Goal: Transaction & Acquisition: Purchase product/service

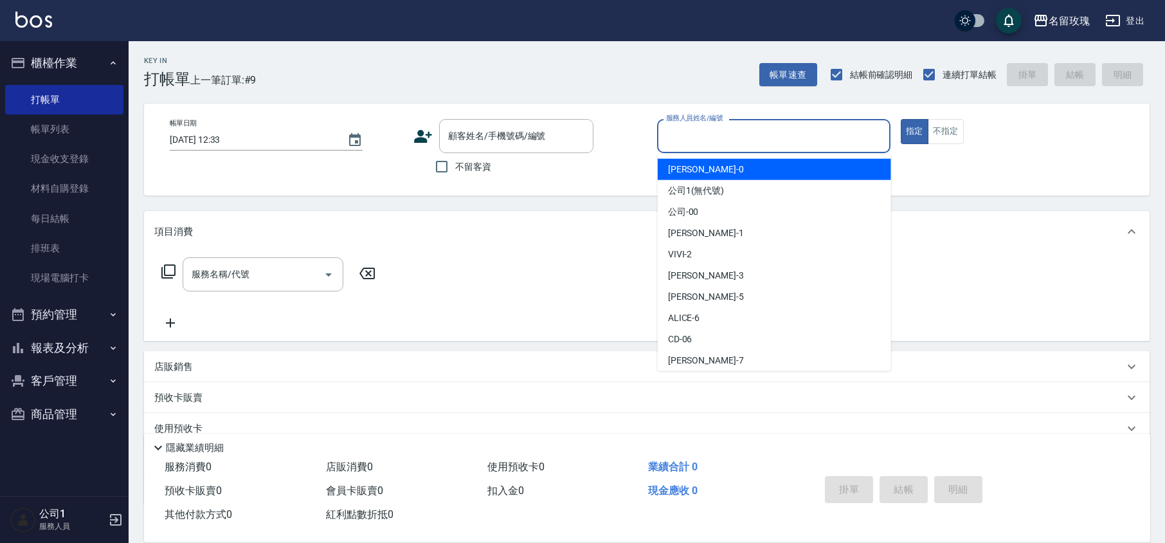
click at [687, 136] on input "服務人員姓名/編號" at bounding box center [774, 136] width 222 height 22
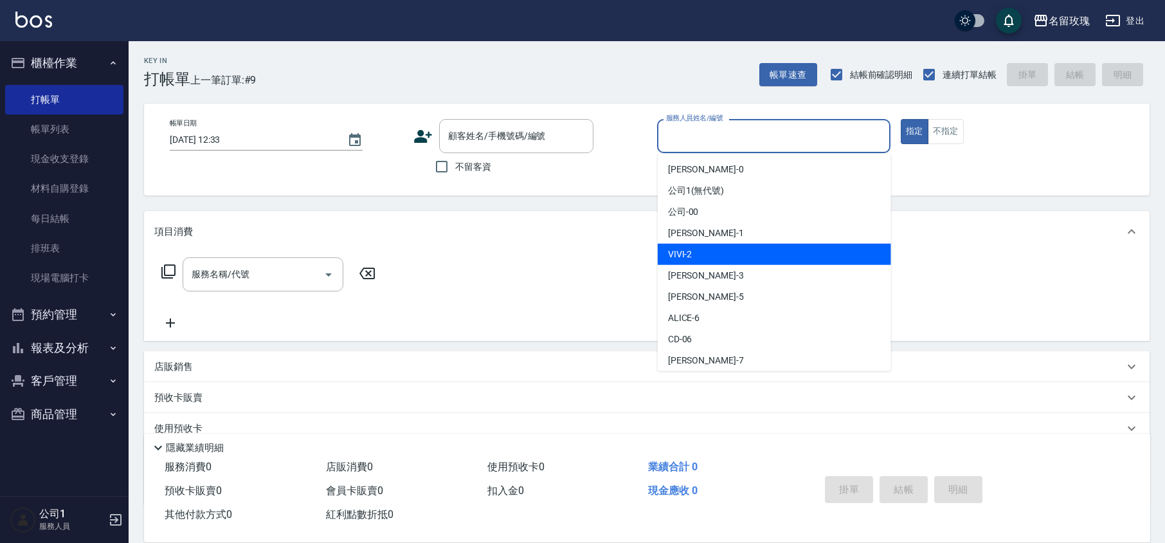
click at [694, 248] on div "VIVI -2" at bounding box center [774, 254] width 233 height 21
type input "VIVI-2"
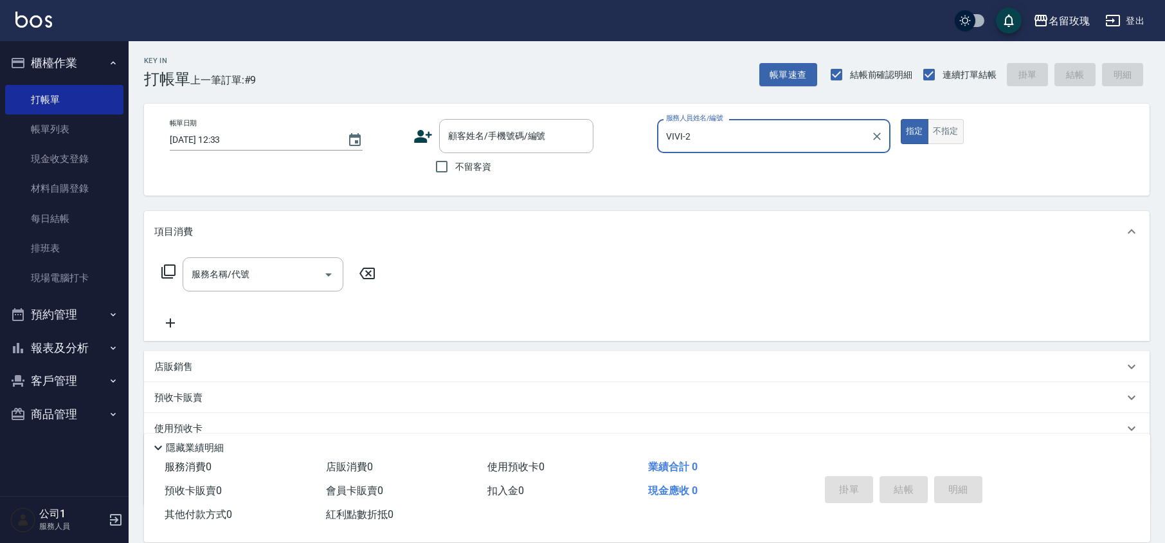
click at [942, 121] on button "不指定" at bounding box center [946, 131] width 36 height 25
click at [242, 275] on input "服務名稱/代號" at bounding box center [253, 274] width 130 height 22
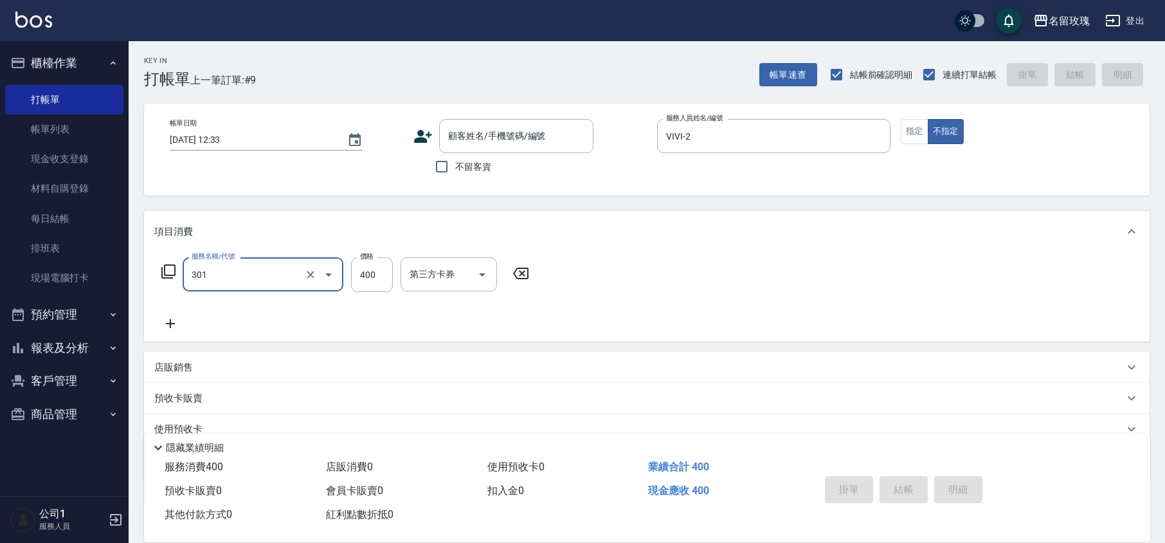
type input "剪髮(301)"
click at [440, 165] on input "不留客資" at bounding box center [441, 166] width 27 height 27
checkbox input "true"
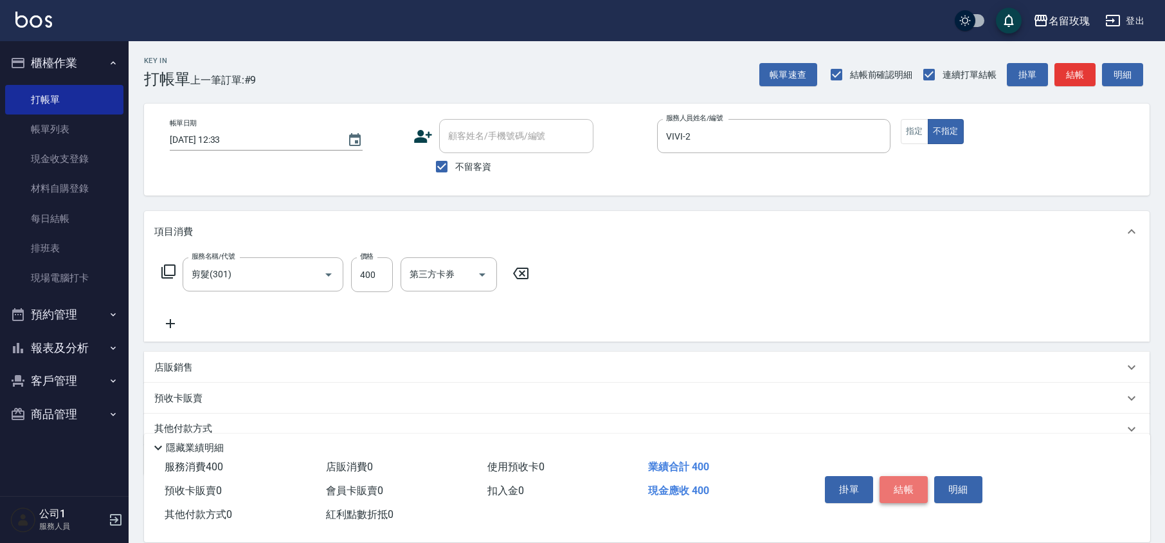
click at [906, 489] on button "結帳" at bounding box center [903, 489] width 48 height 27
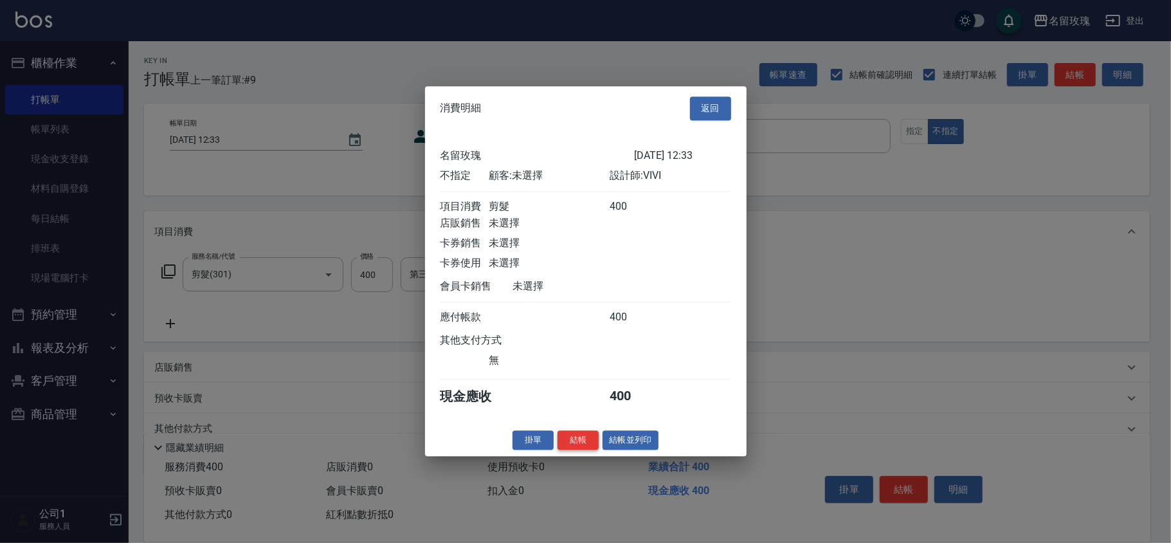
click at [582, 450] on button "結帳" at bounding box center [577, 440] width 41 height 20
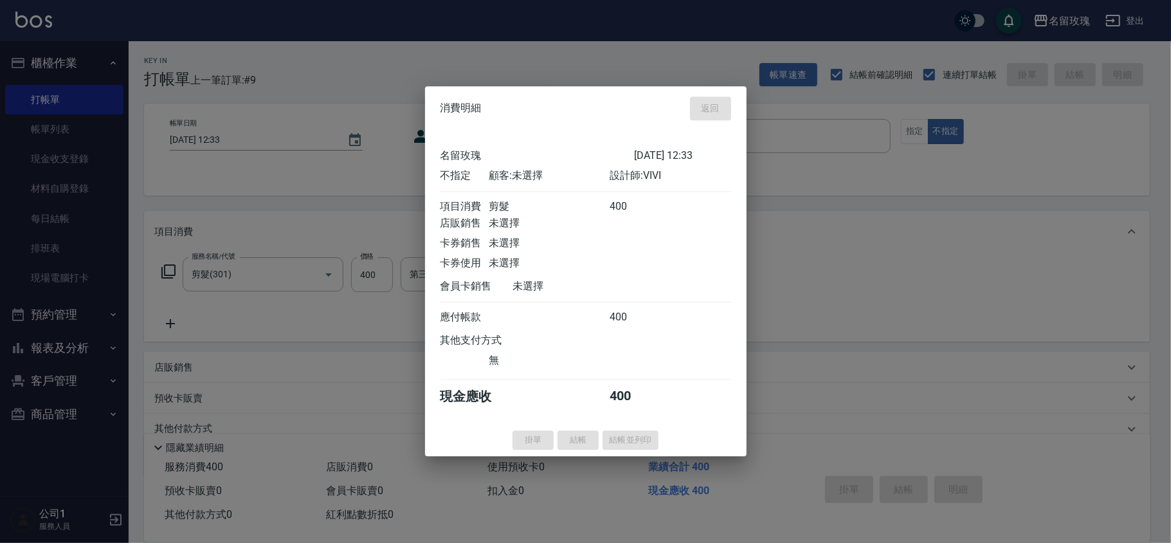
type input "[DATE] 13:22"
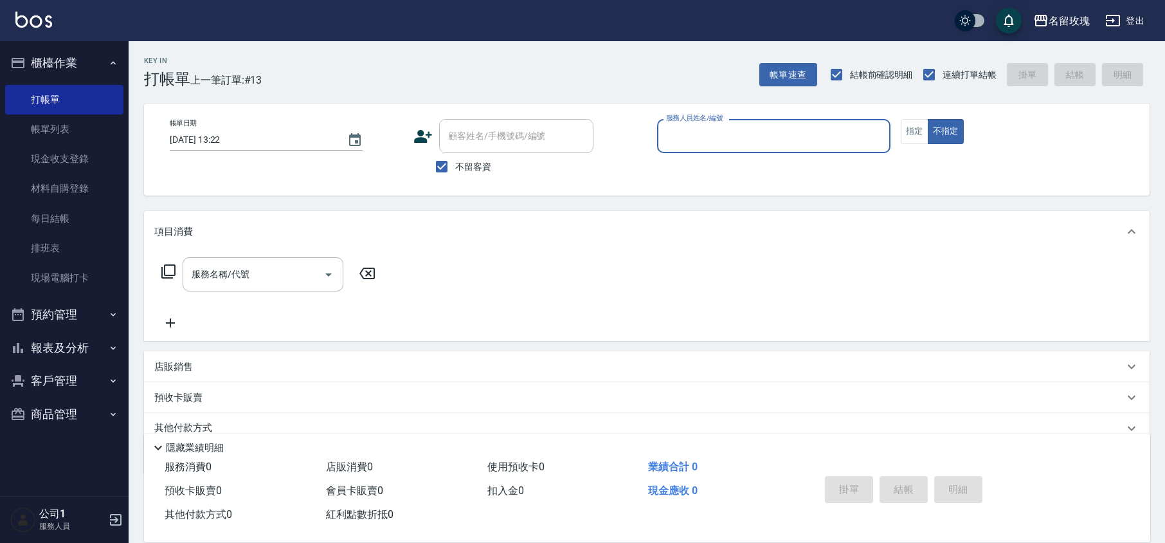
click at [460, 167] on span "不留客資" at bounding box center [473, 166] width 36 height 13
click at [481, 161] on span "不留客資" at bounding box center [473, 166] width 36 height 13
click at [455, 161] on input "不留客資" at bounding box center [441, 166] width 27 height 27
checkbox input "false"
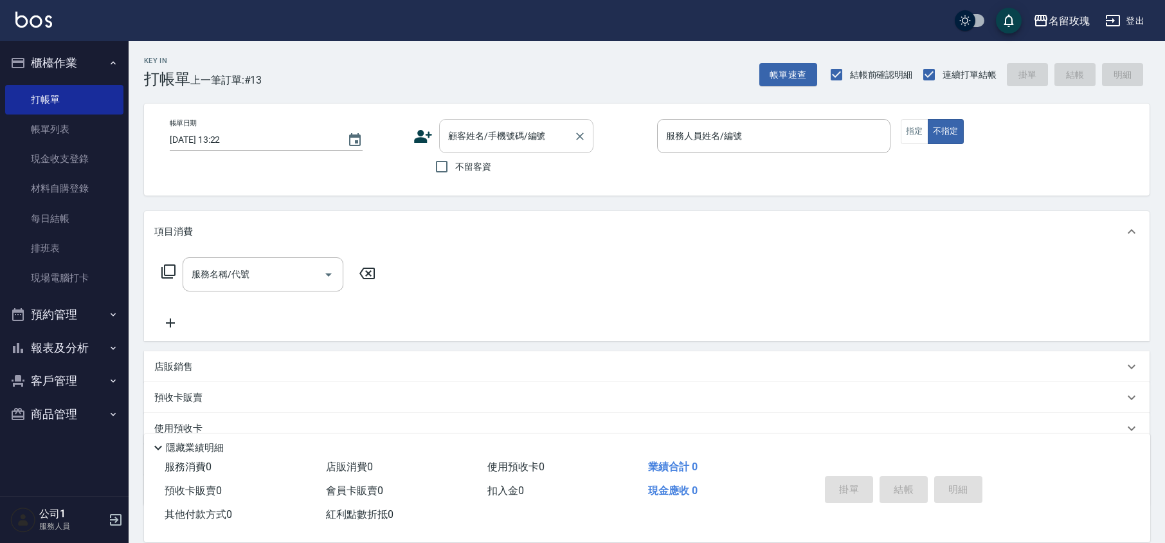
click at [471, 139] on input "顧客姓名/手機號碼/編號" at bounding box center [506, 136] width 123 height 22
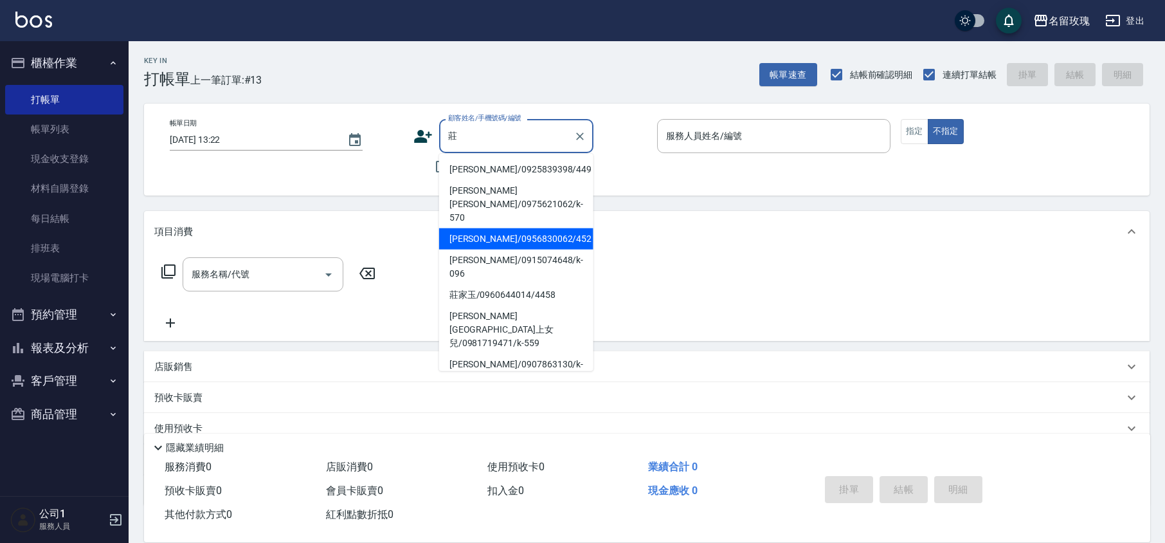
click at [515, 233] on li "[PERSON_NAME]/0956830062/452" at bounding box center [516, 238] width 154 height 21
type input "[PERSON_NAME]/0956830062/452"
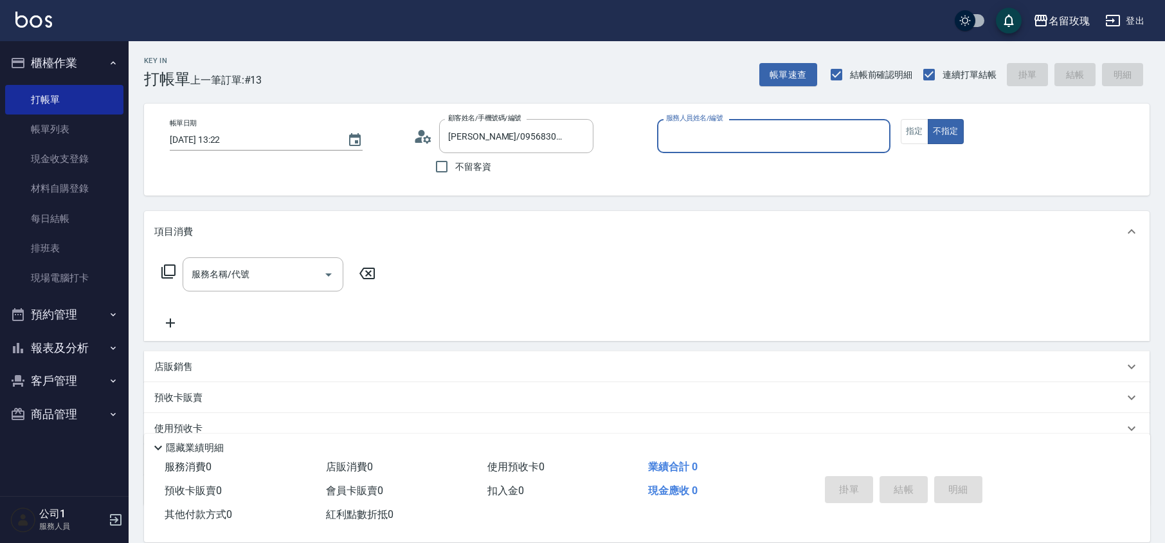
type input "VIVI-2"
click at [426, 140] on icon at bounding box center [427, 139] width 8 height 8
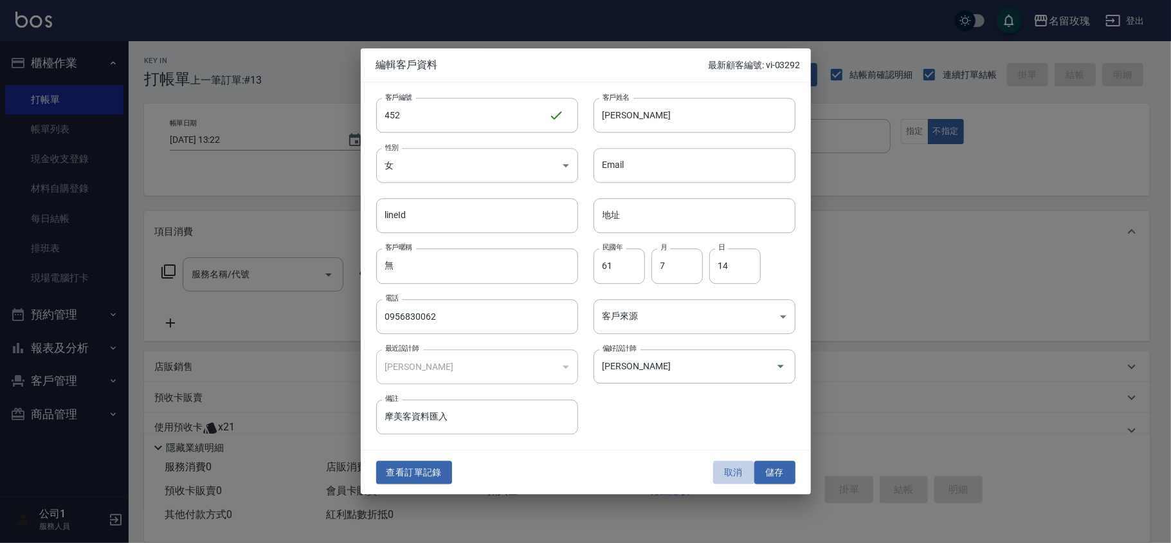
click at [716, 468] on button "取消" at bounding box center [733, 472] width 41 height 24
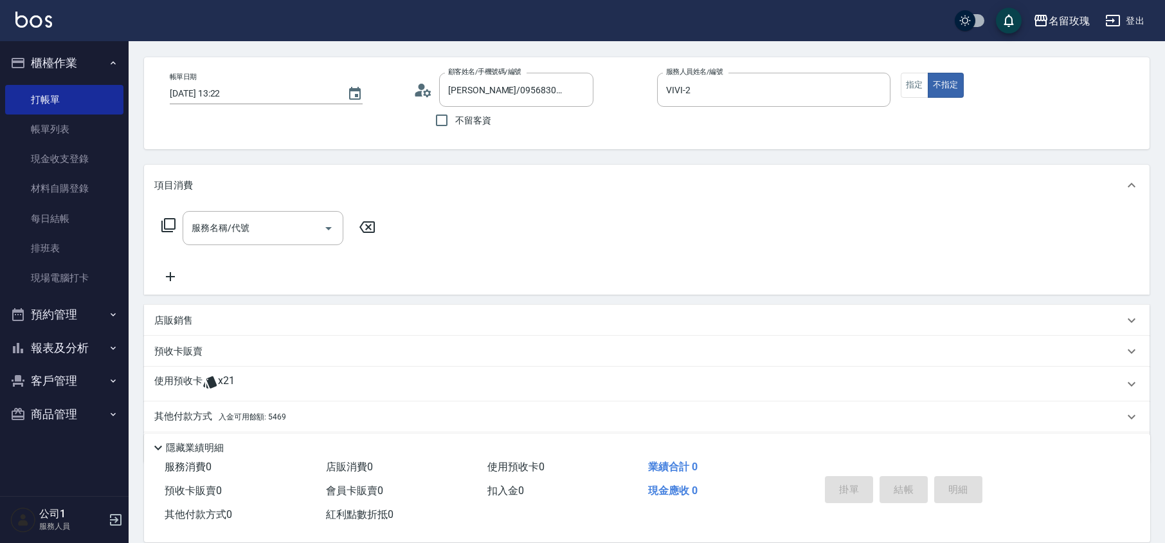
scroll to position [87, 0]
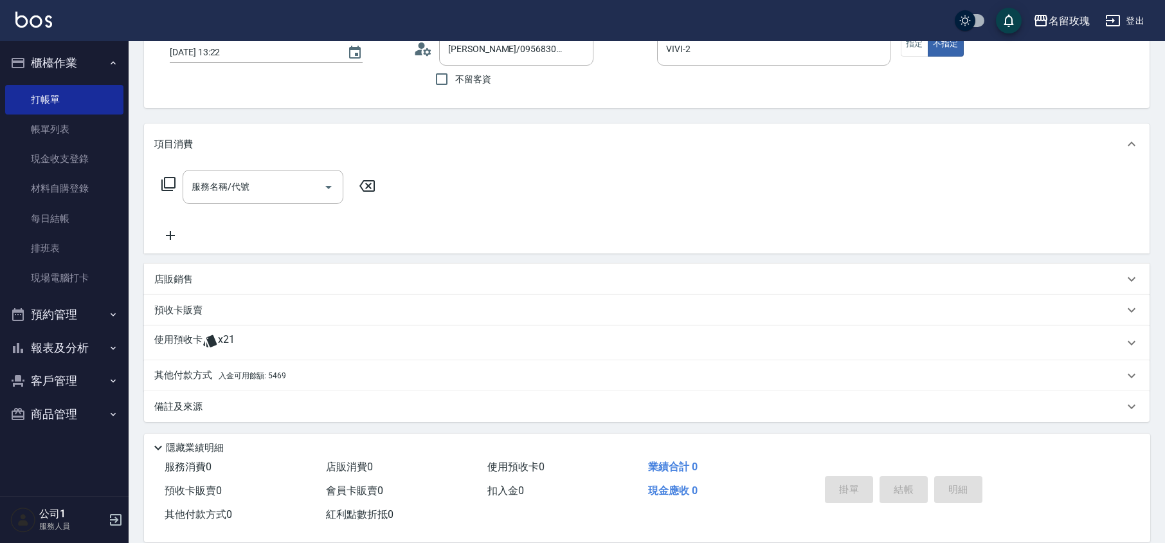
click at [222, 345] on span "x21" at bounding box center [226, 342] width 17 height 19
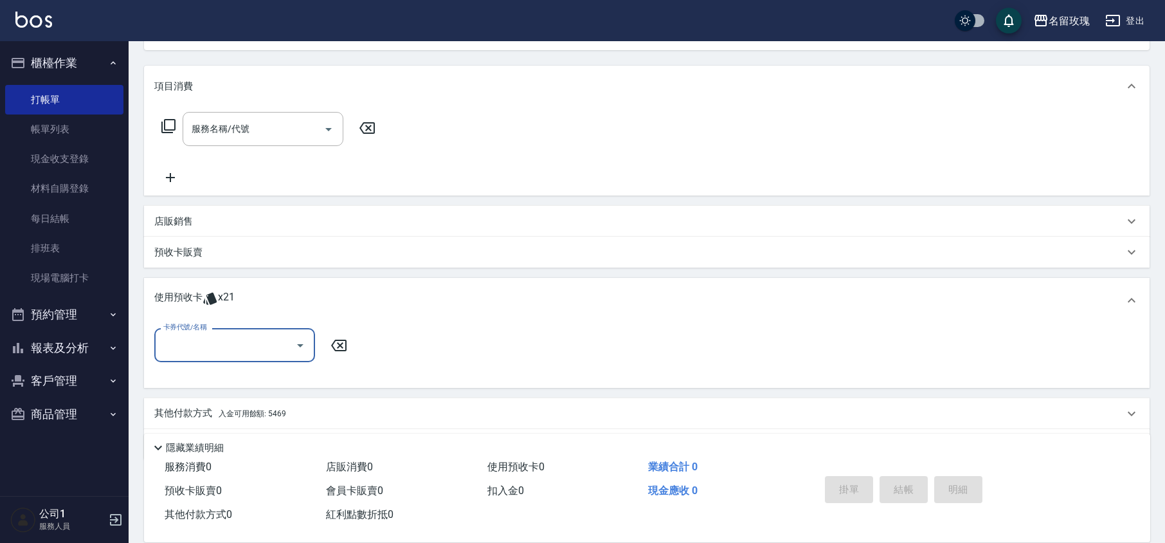
scroll to position [183, 0]
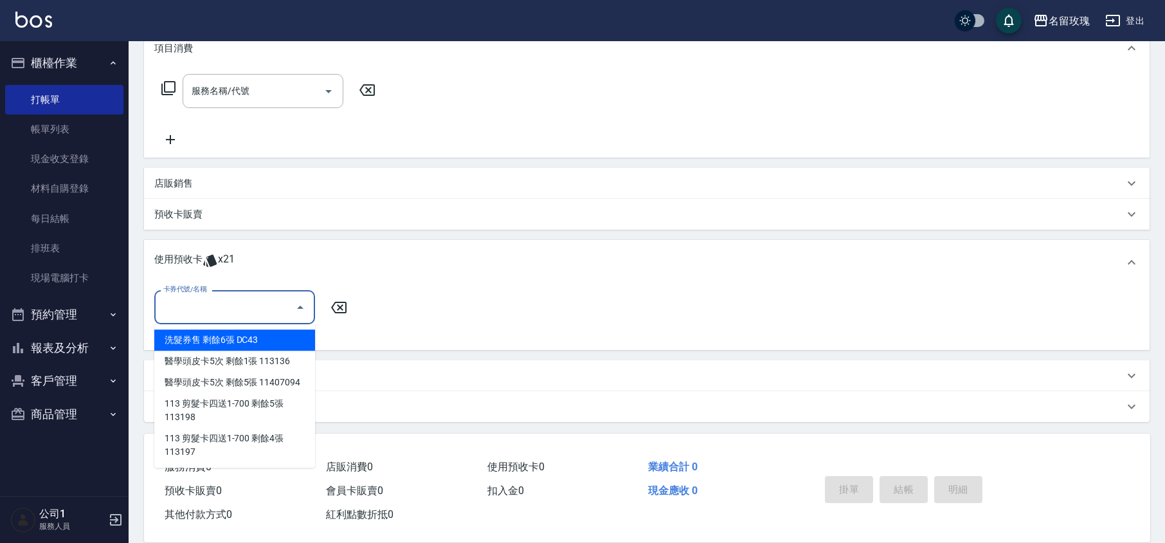
click at [222, 302] on input "卡券代號/名稱" at bounding box center [225, 307] width 130 height 22
click at [219, 342] on div "洗髮券售 剩餘6張 DC43" at bounding box center [234, 339] width 161 height 21
type input "洗髮券售 DC43"
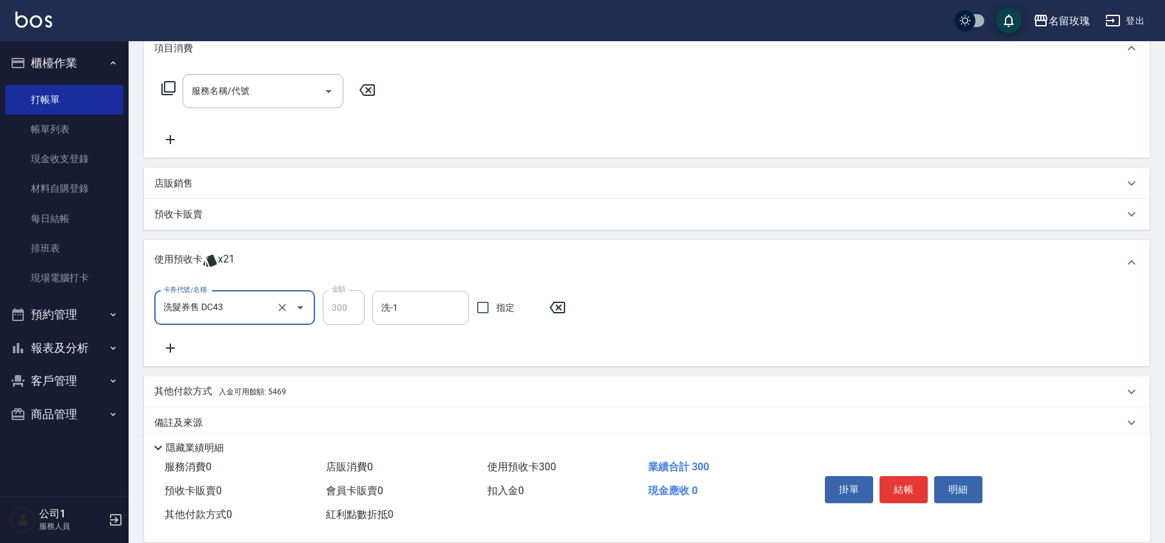
click at [415, 301] on input "洗-1" at bounding box center [420, 307] width 85 height 22
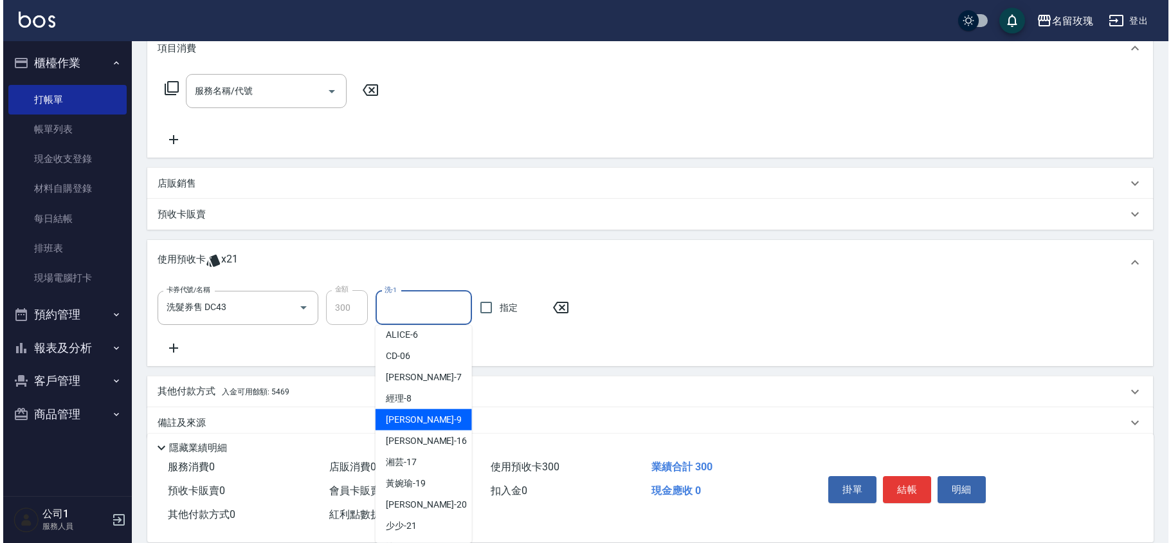
scroll to position [239, 0]
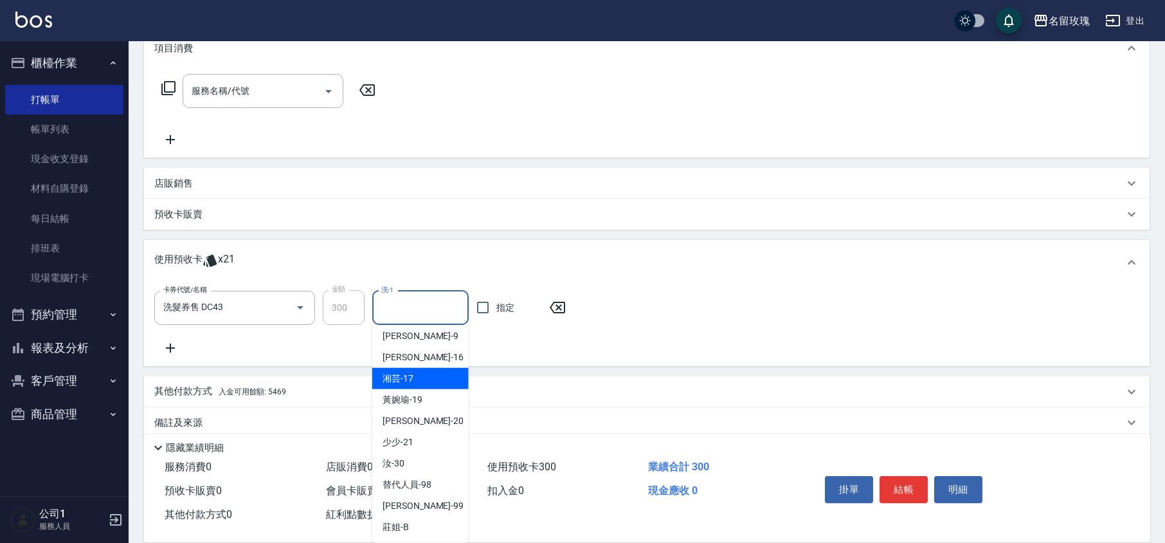
click at [410, 374] on span "湘芸 -17" at bounding box center [397, 378] width 31 height 13
type input "湘芸-17"
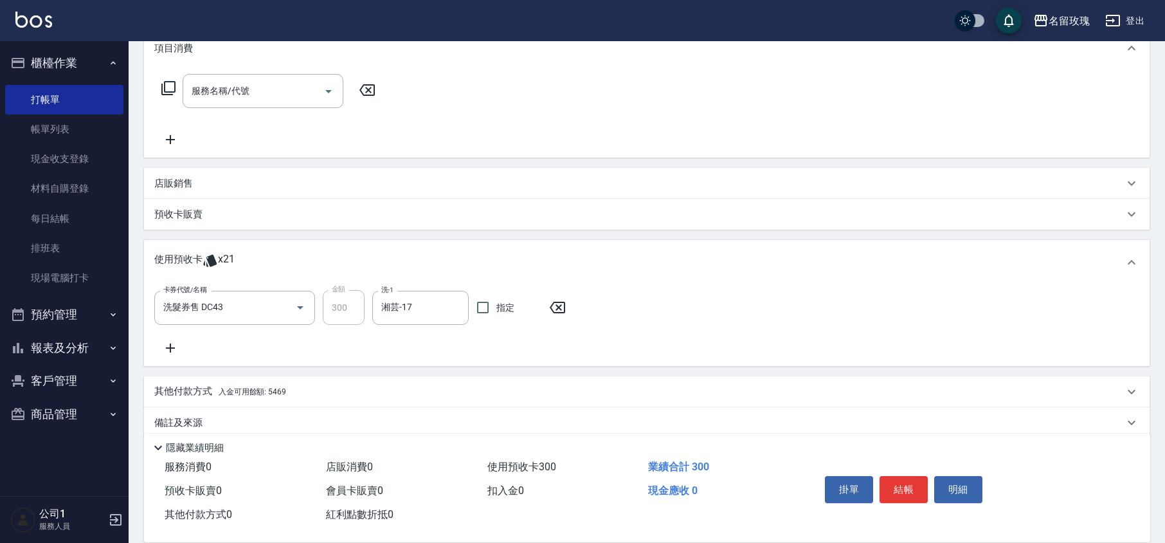
click at [168, 85] on icon at bounding box center [168, 87] width 15 height 15
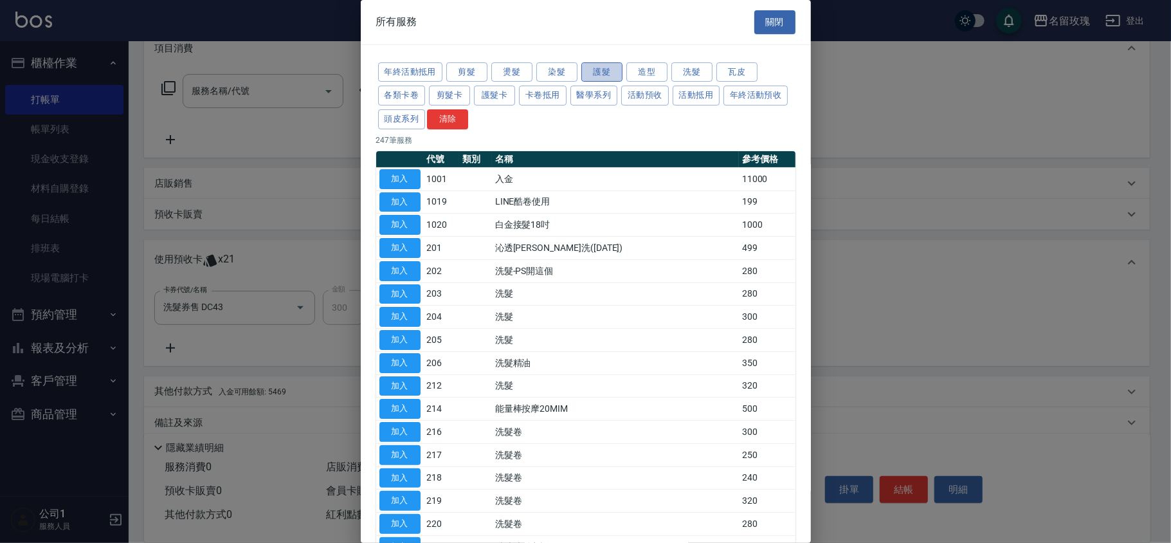
click at [607, 70] on button "護髮" at bounding box center [601, 72] width 41 height 20
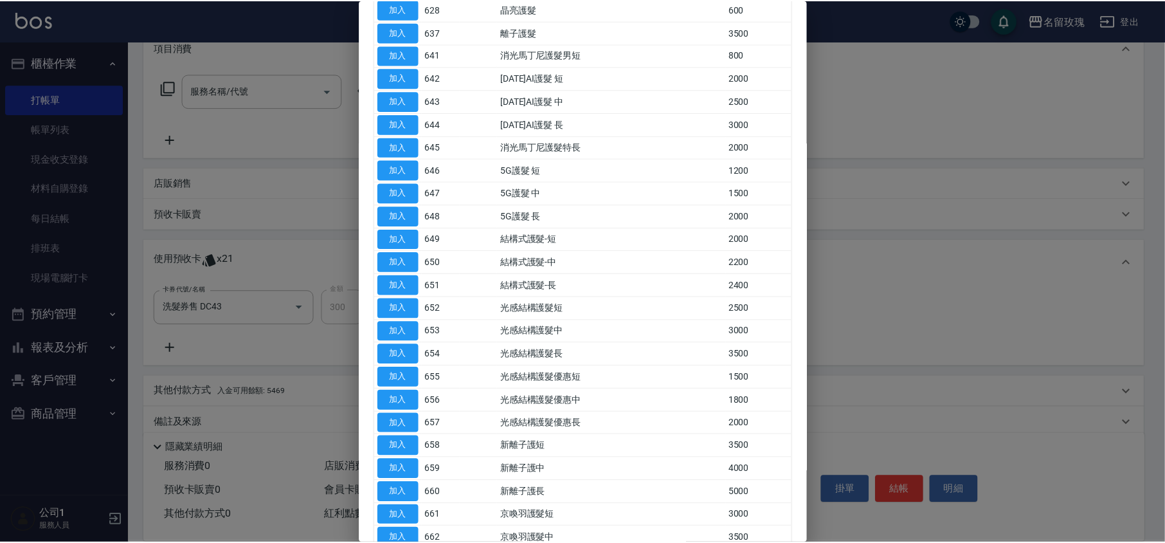
scroll to position [600, 0]
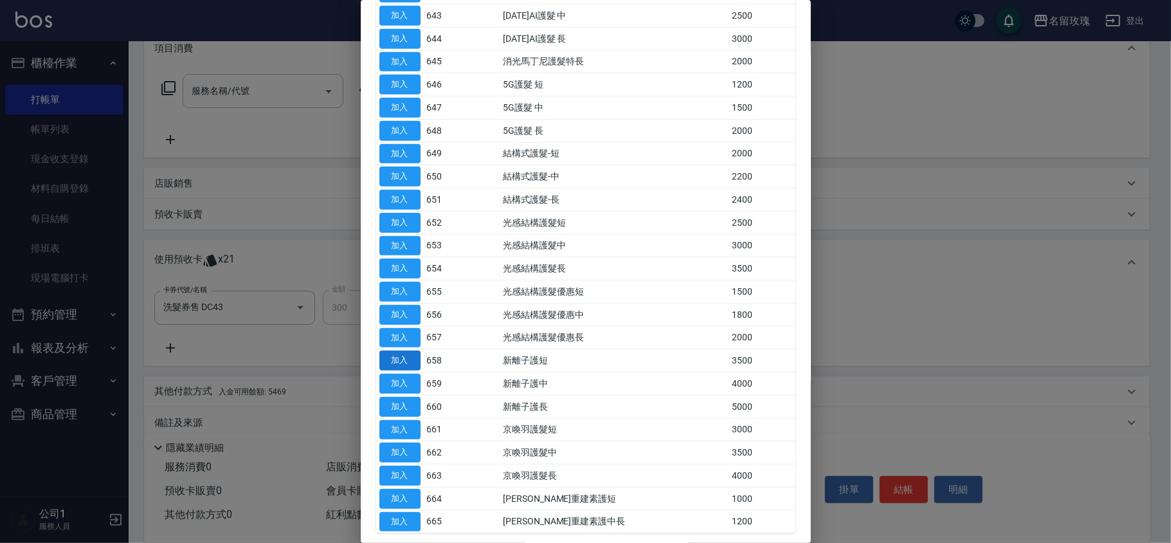
click at [410, 364] on button "加入" at bounding box center [399, 360] width 41 height 20
type input "新離子護短(658)"
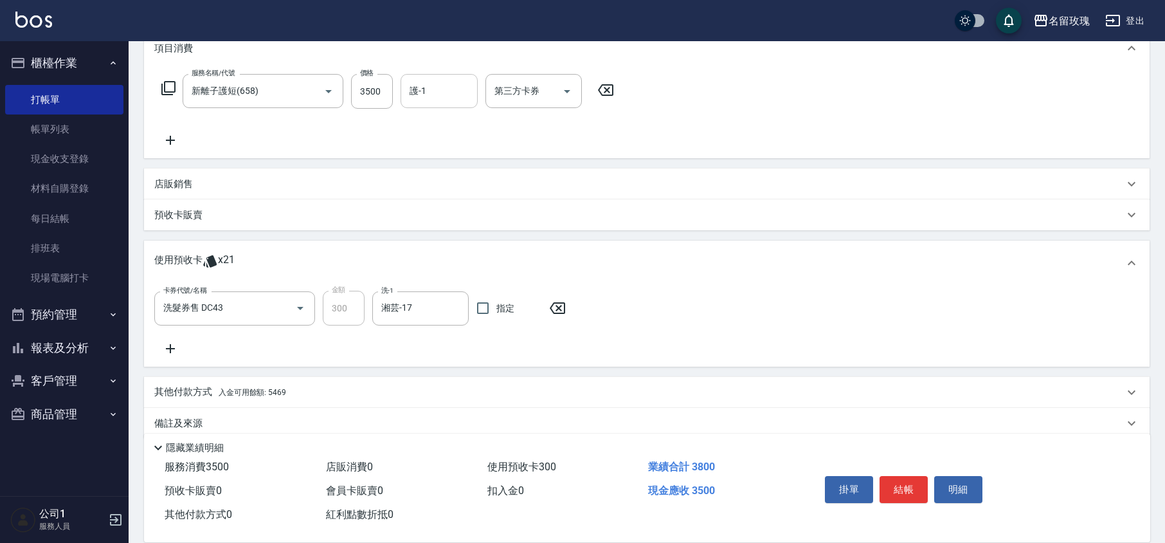
click at [441, 96] on input "護-1" at bounding box center [439, 91] width 66 height 22
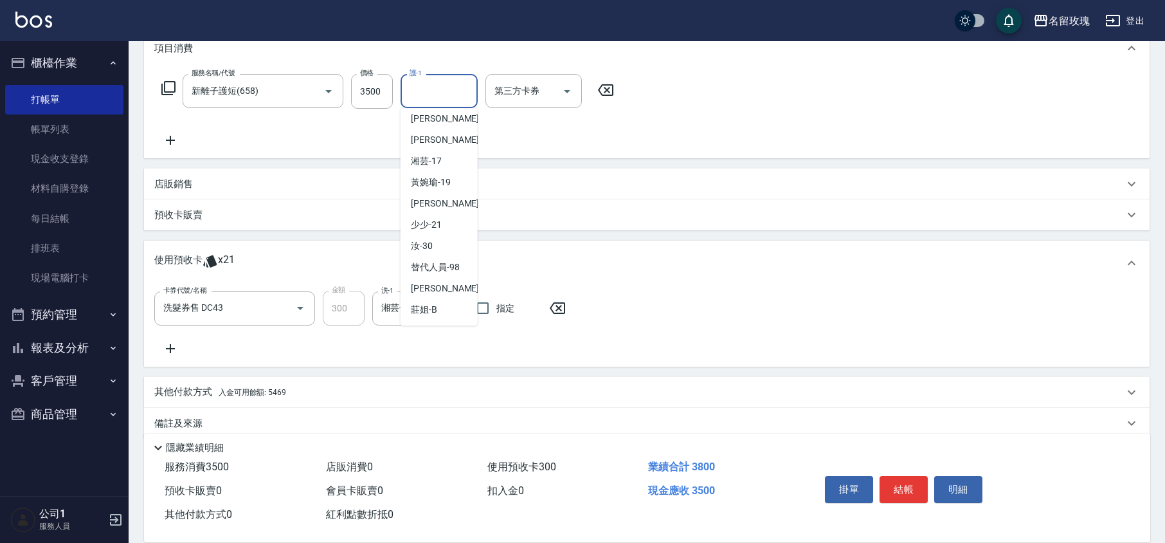
scroll to position [253, 0]
click at [431, 165] on span "湘芸 -17" at bounding box center [426, 160] width 31 height 13
type input "湘芸-17"
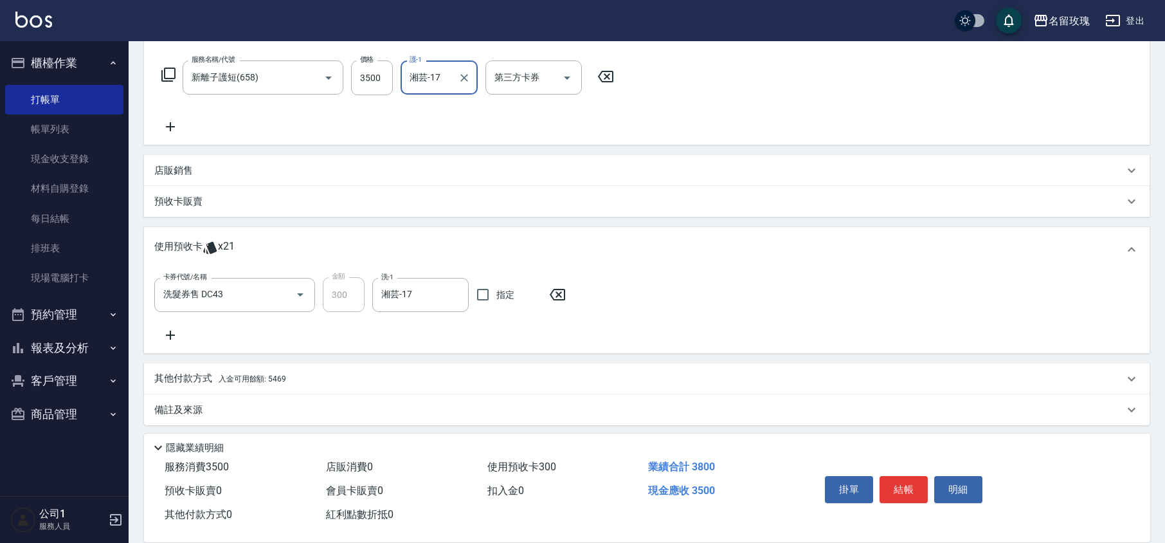
scroll to position [201, 0]
click at [291, 377] on div "其他付款方式 入金可用餘額: 5469" at bounding box center [638, 375] width 969 height 14
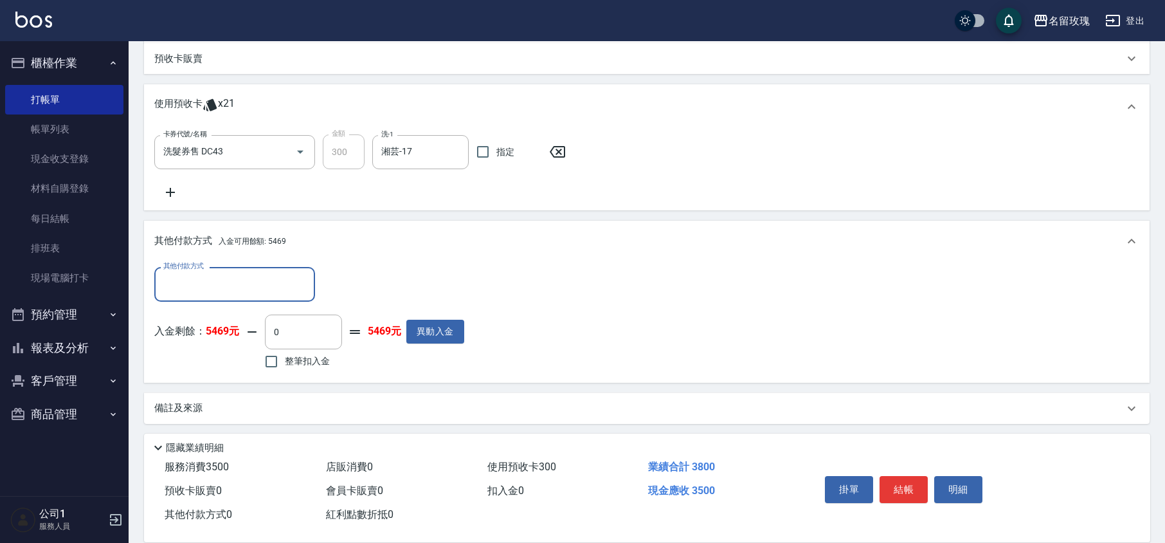
scroll to position [340, 0]
click at [307, 368] on label "整筆扣入金" at bounding box center [294, 360] width 72 height 27
click at [285, 368] on input "整筆扣入金" at bounding box center [271, 360] width 27 height 27
checkbox input "true"
type input "3500"
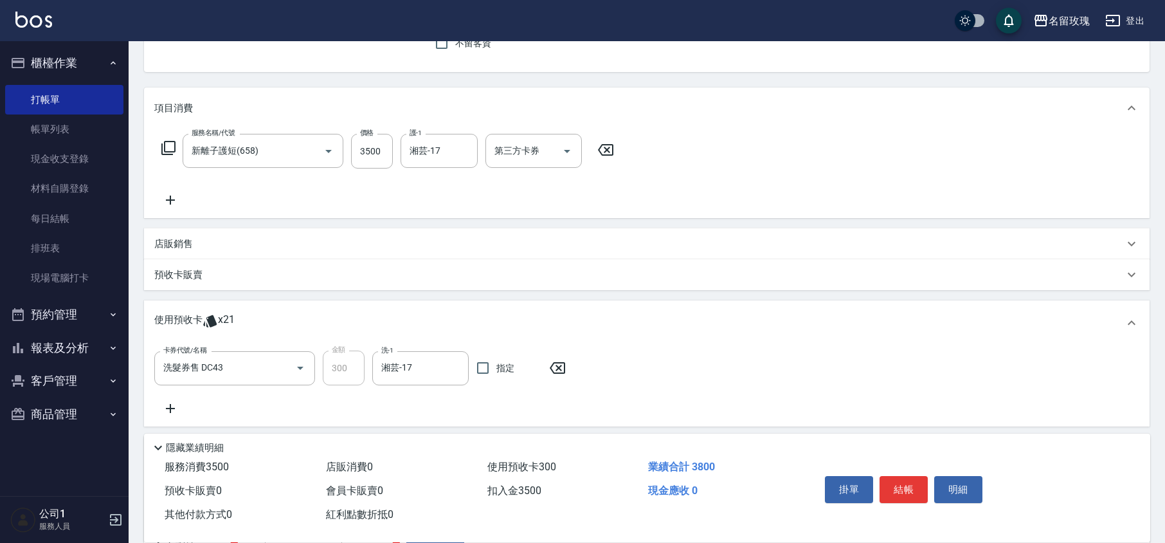
scroll to position [0, 0]
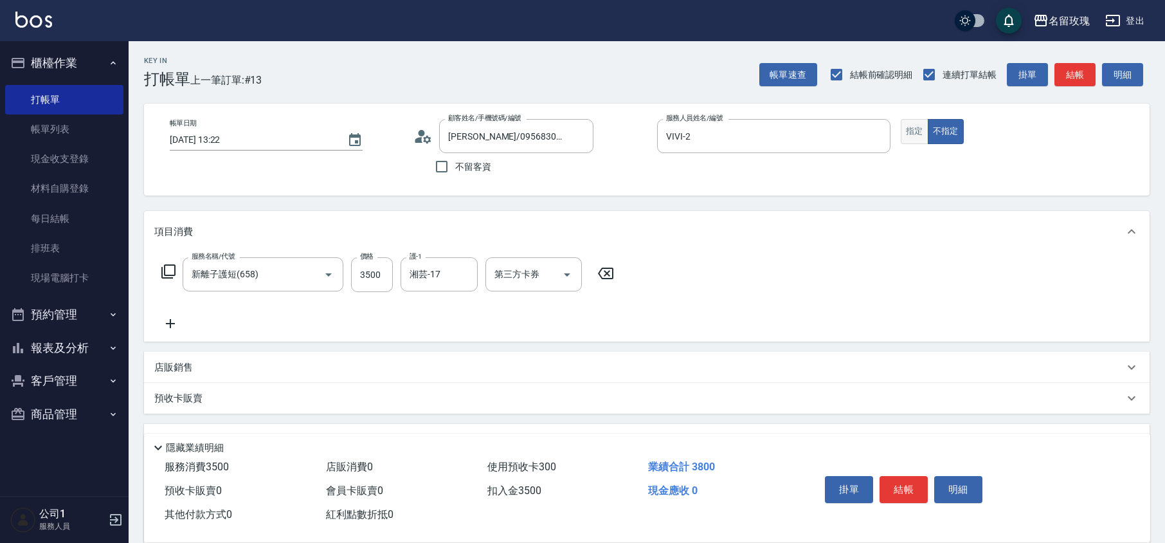
click at [916, 134] on button "指定" at bounding box center [915, 131] width 28 height 25
click at [913, 483] on button "結帳" at bounding box center [903, 489] width 48 height 27
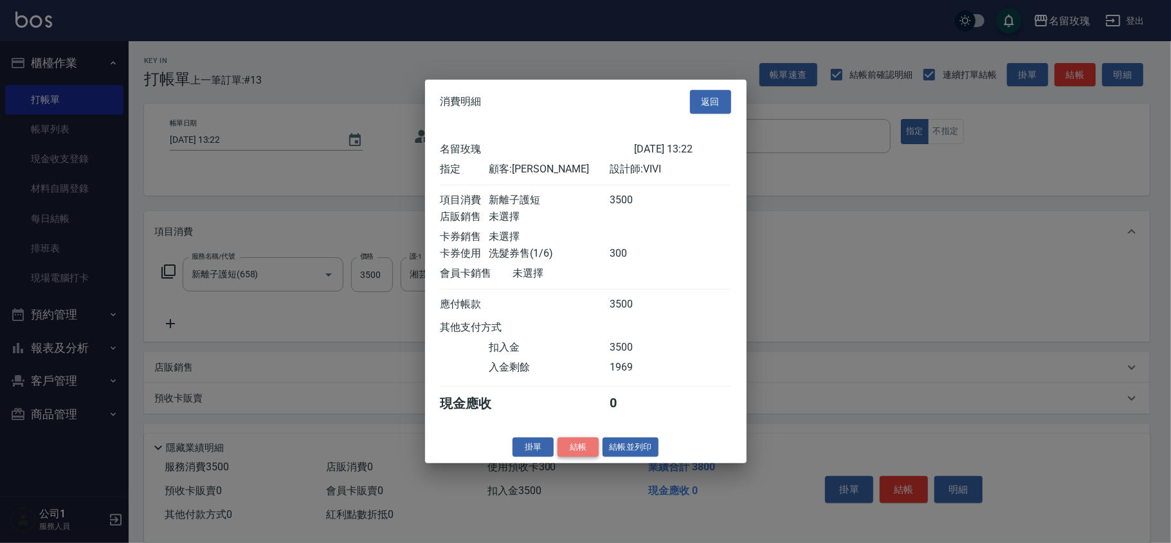
click at [577, 450] on button "結帳" at bounding box center [577, 446] width 41 height 20
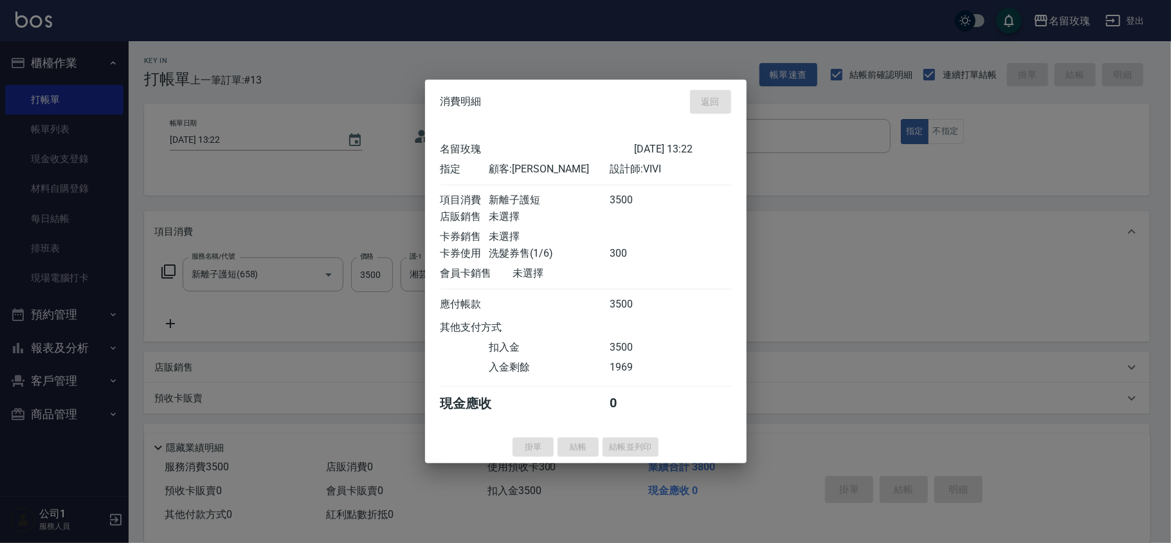
type input "[DATE] 13:47"
